Goal: Information Seeking & Learning: Find specific fact

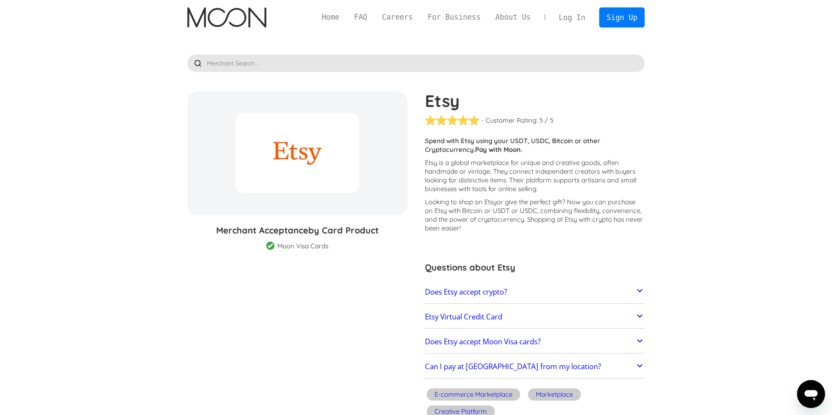
scroll to position [44, 0]
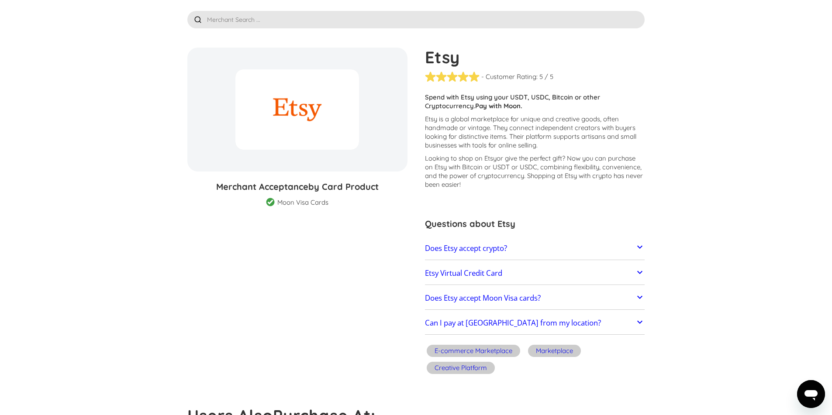
click at [546, 241] on link "Does Etsy accept crypto?" at bounding box center [535, 248] width 220 height 18
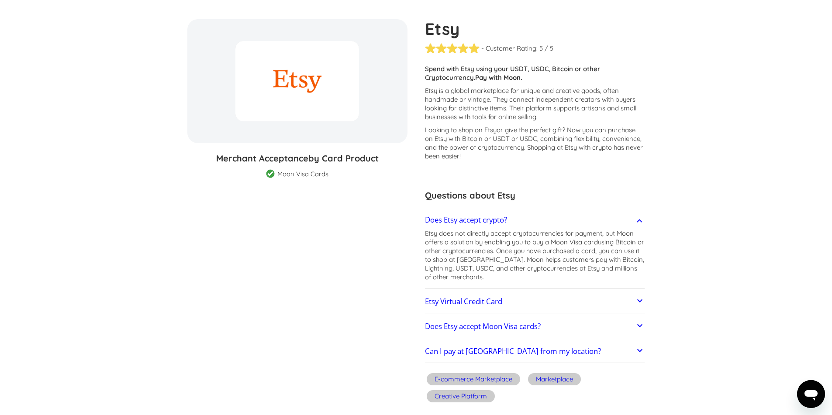
scroll to position [87, 0]
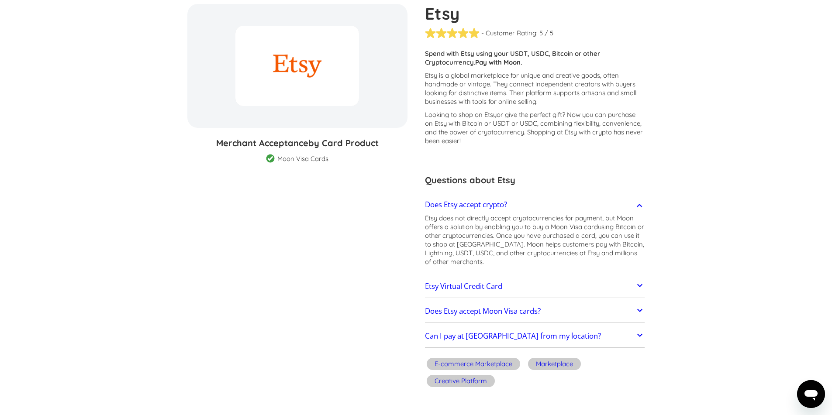
click at [637, 284] on icon at bounding box center [639, 285] width 10 height 10
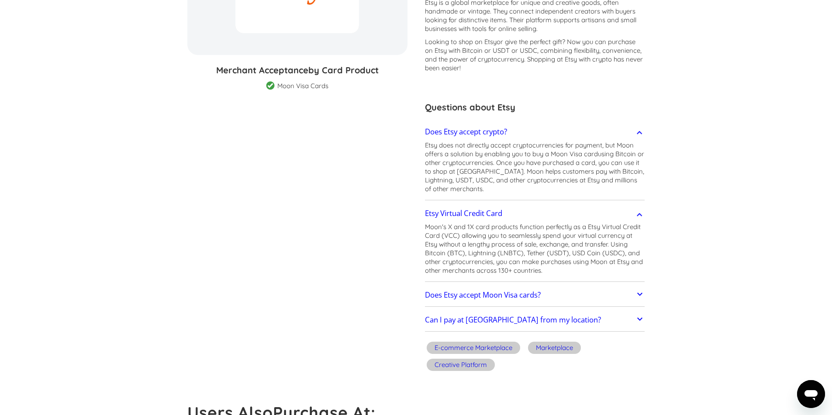
scroll to position [175, 0]
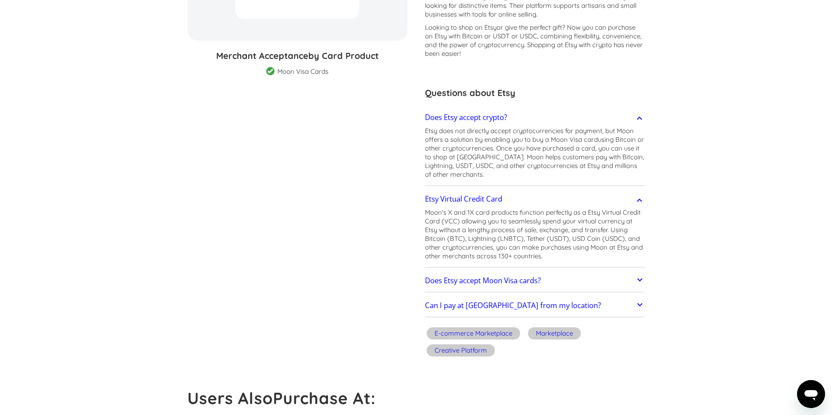
click at [642, 280] on icon at bounding box center [639, 280] width 10 height 10
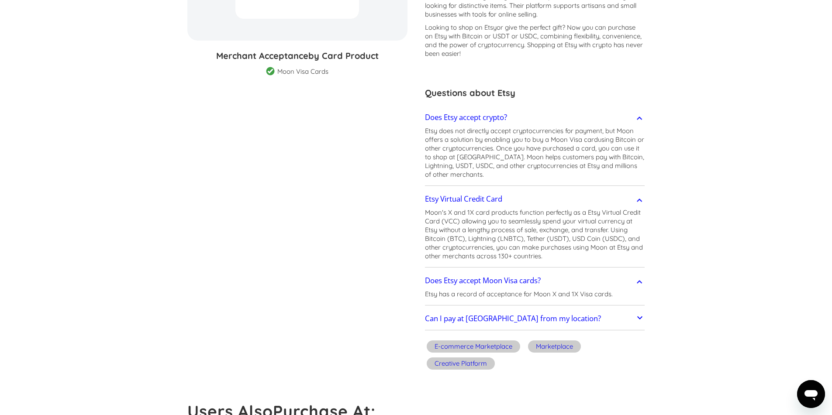
click at [643, 317] on icon at bounding box center [639, 318] width 10 height 10
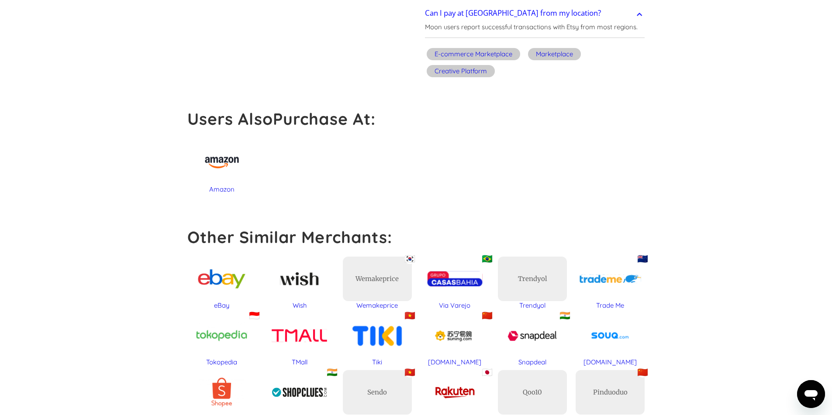
scroll to position [699, 0]
